Goal: Task Accomplishment & Management: Use online tool/utility

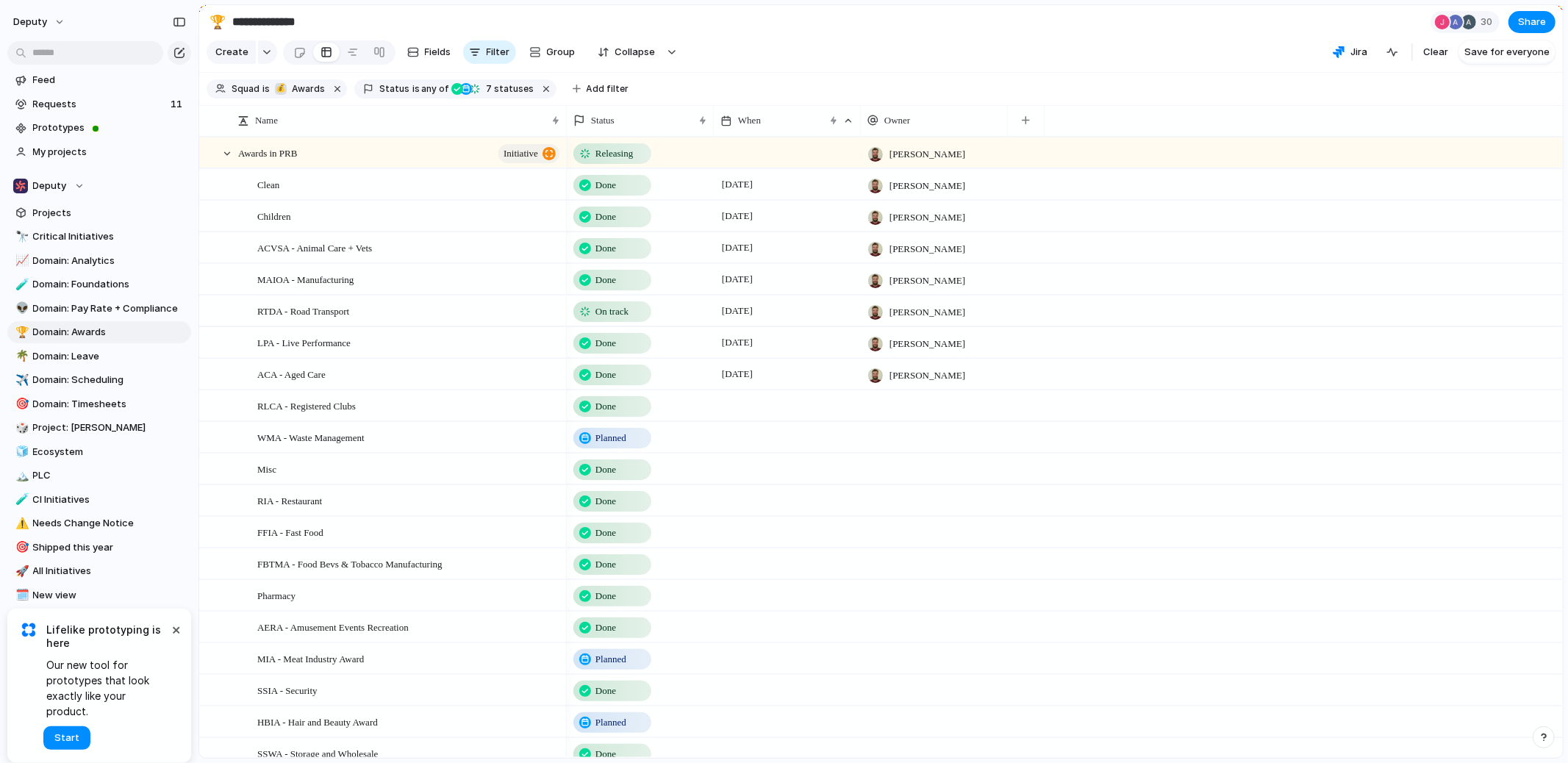
click at [625, 306] on span "On track" at bounding box center [612, 311] width 33 height 14
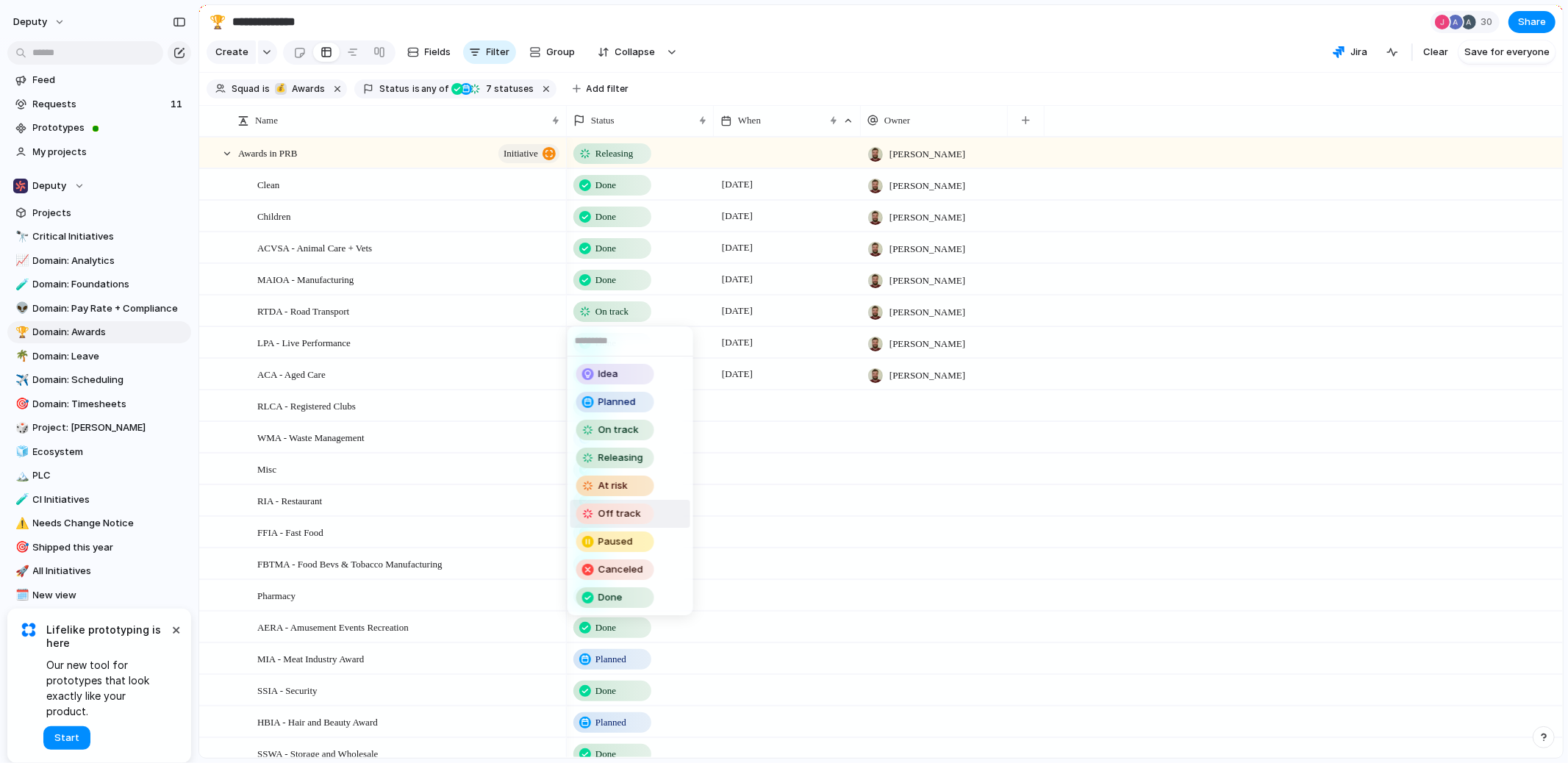
click at [642, 505] on div "Off track" at bounding box center [615, 513] width 75 height 17
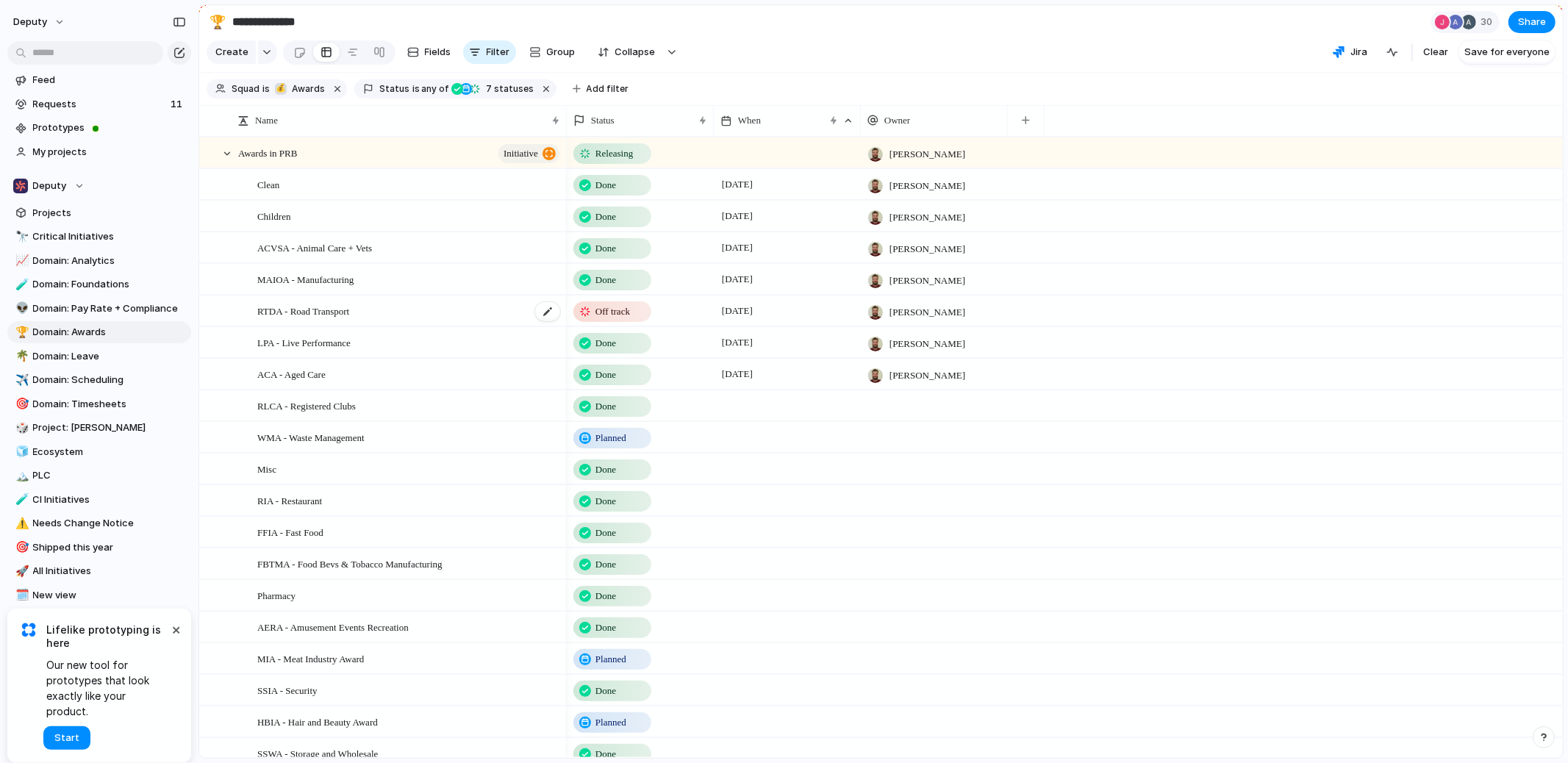
click at [484, 312] on div "RTDA - Road Transport" at bounding box center [409, 312] width 304 height 30
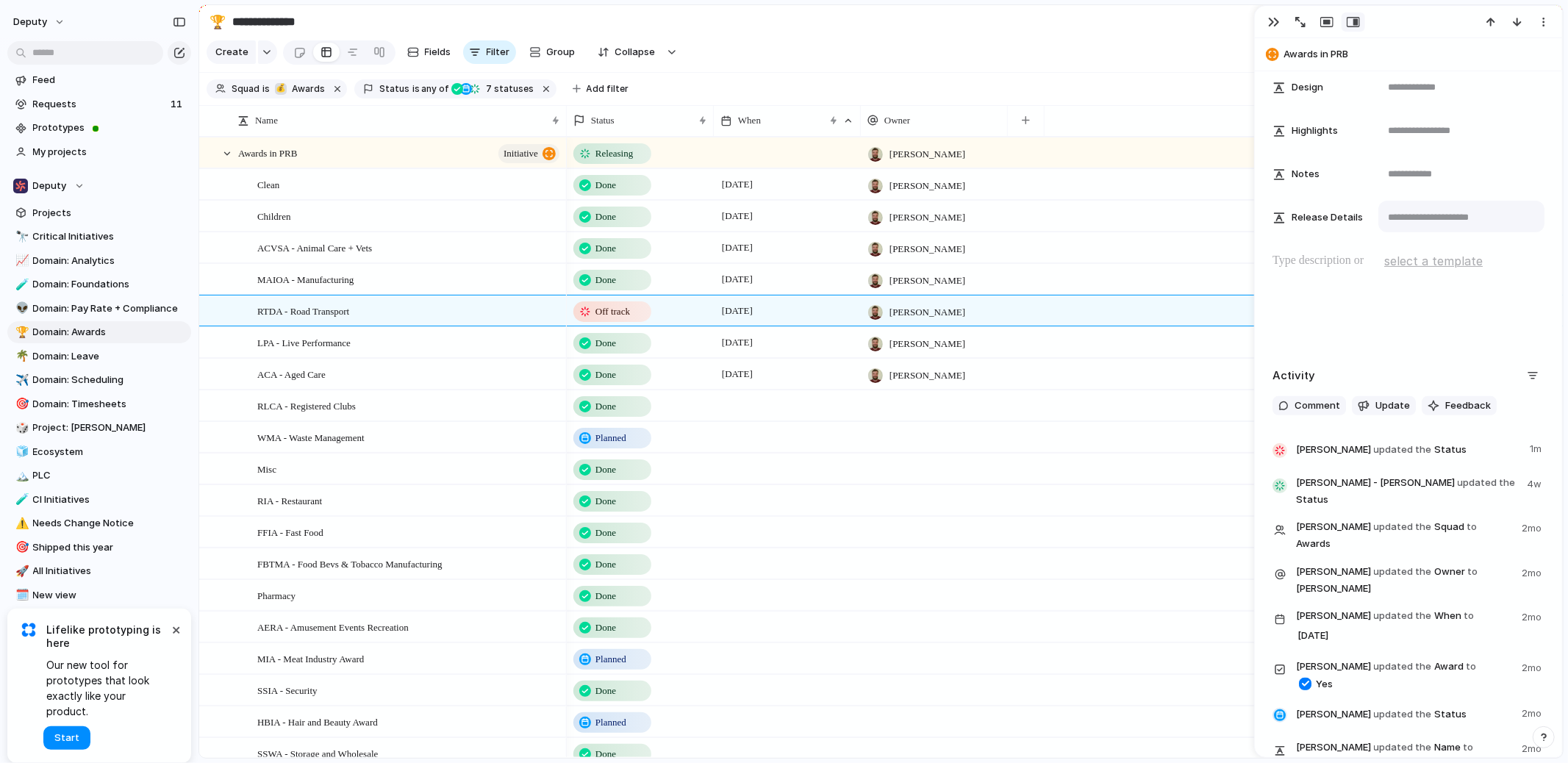
scroll to position [337, 0]
click at [1386, 408] on span "Update" at bounding box center [1393, 405] width 35 height 14
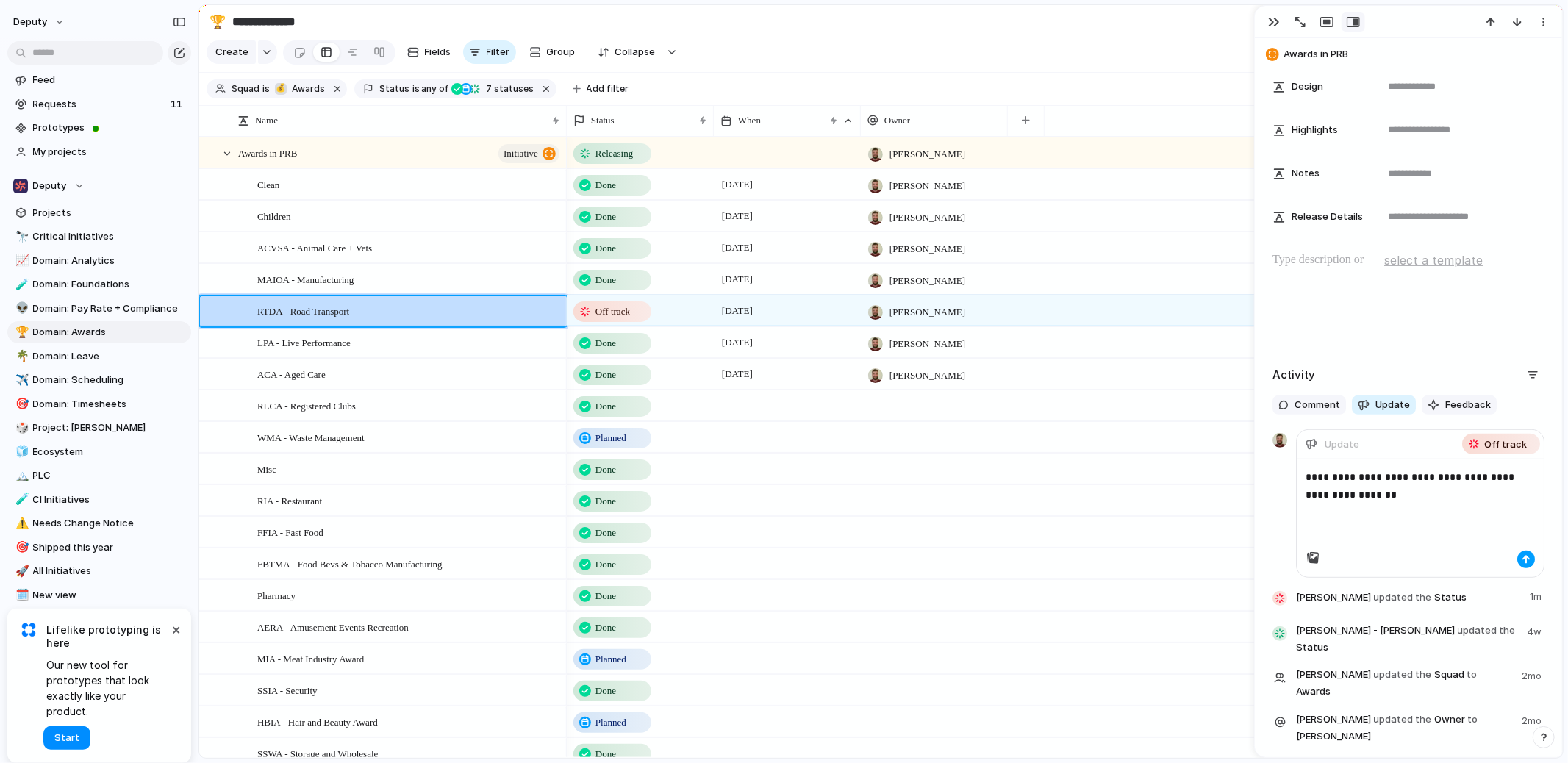
click at [1523, 558] on div "button" at bounding box center [1526, 559] width 9 height 9
